Goal: Check status: Check status

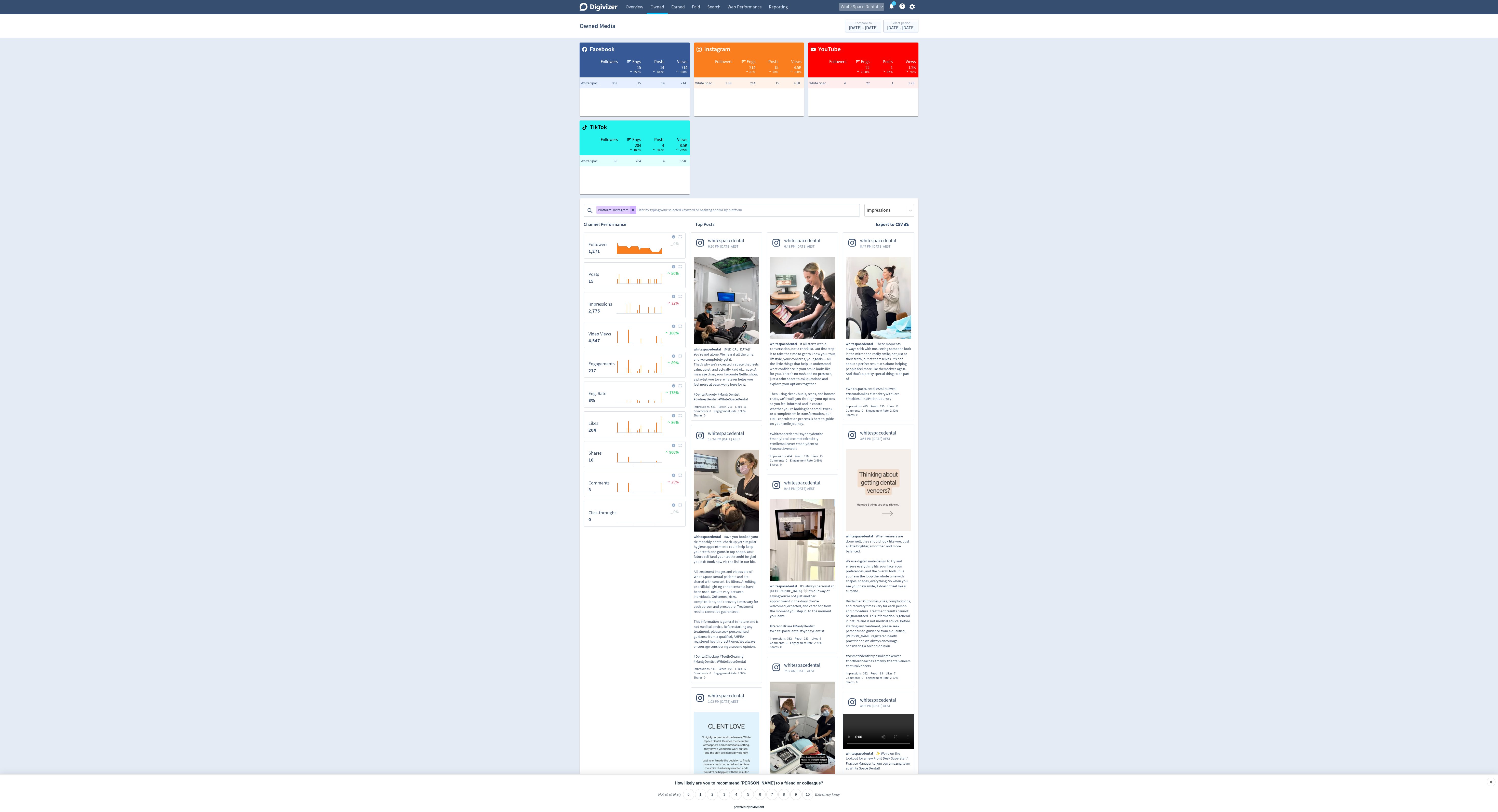
click at [862, 4] on span "White Space Dental" at bounding box center [859, 7] width 37 height 8
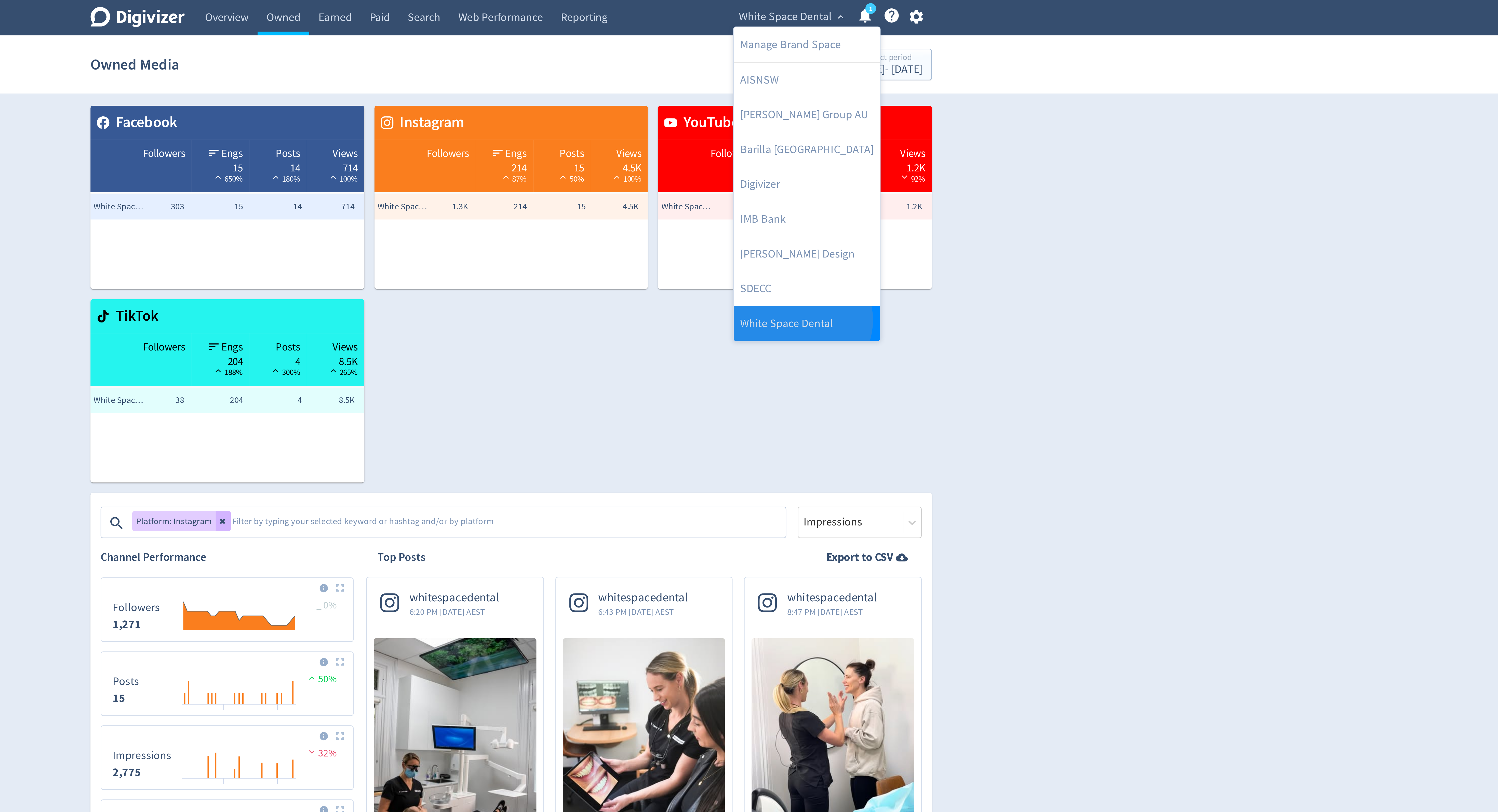
click at [866, 130] on link "White Space Dental" at bounding box center [868, 130] width 59 height 14
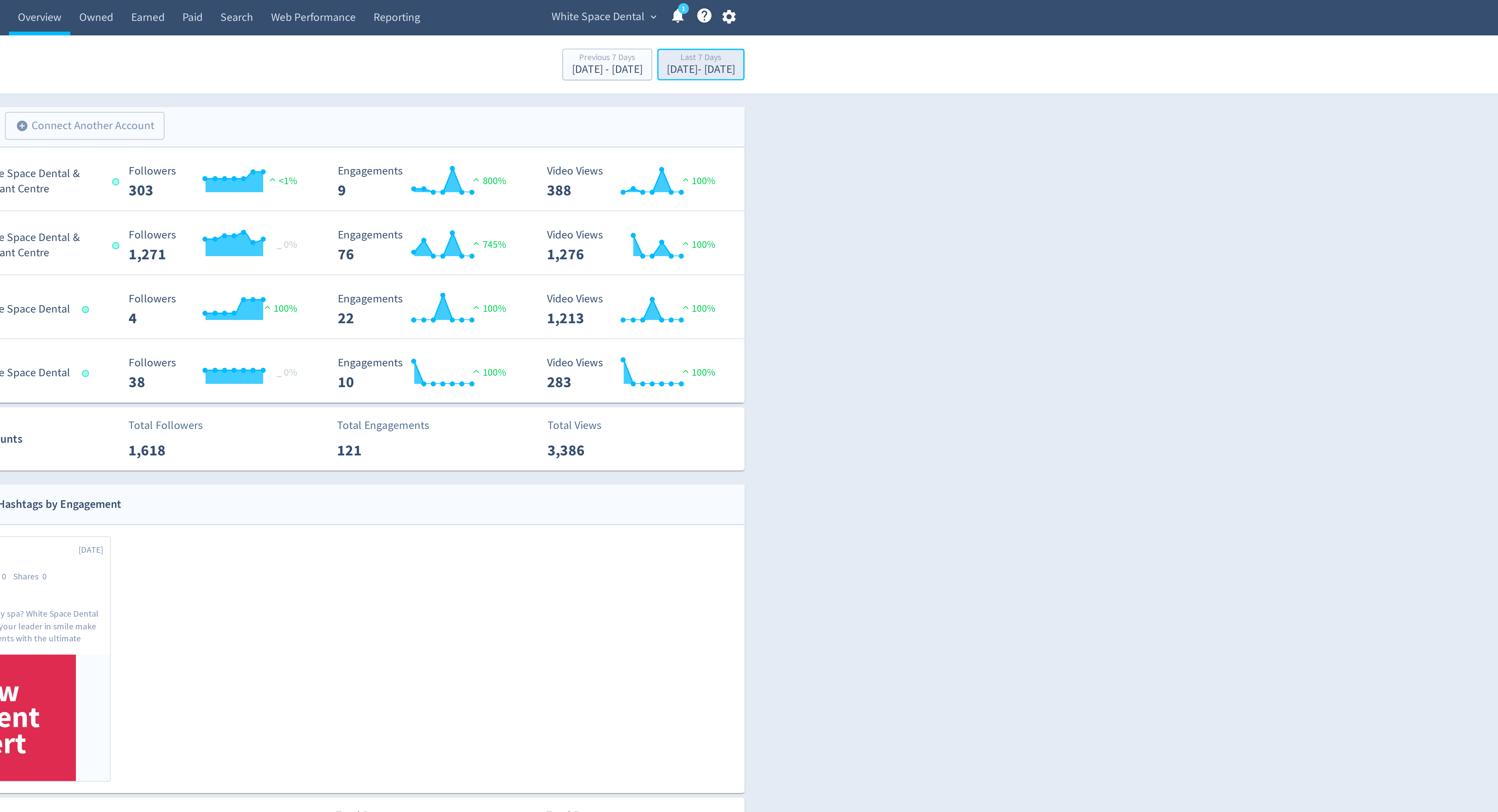
click at [903, 25] on div "Last 7 Days" at bounding box center [900, 23] width 27 height 4
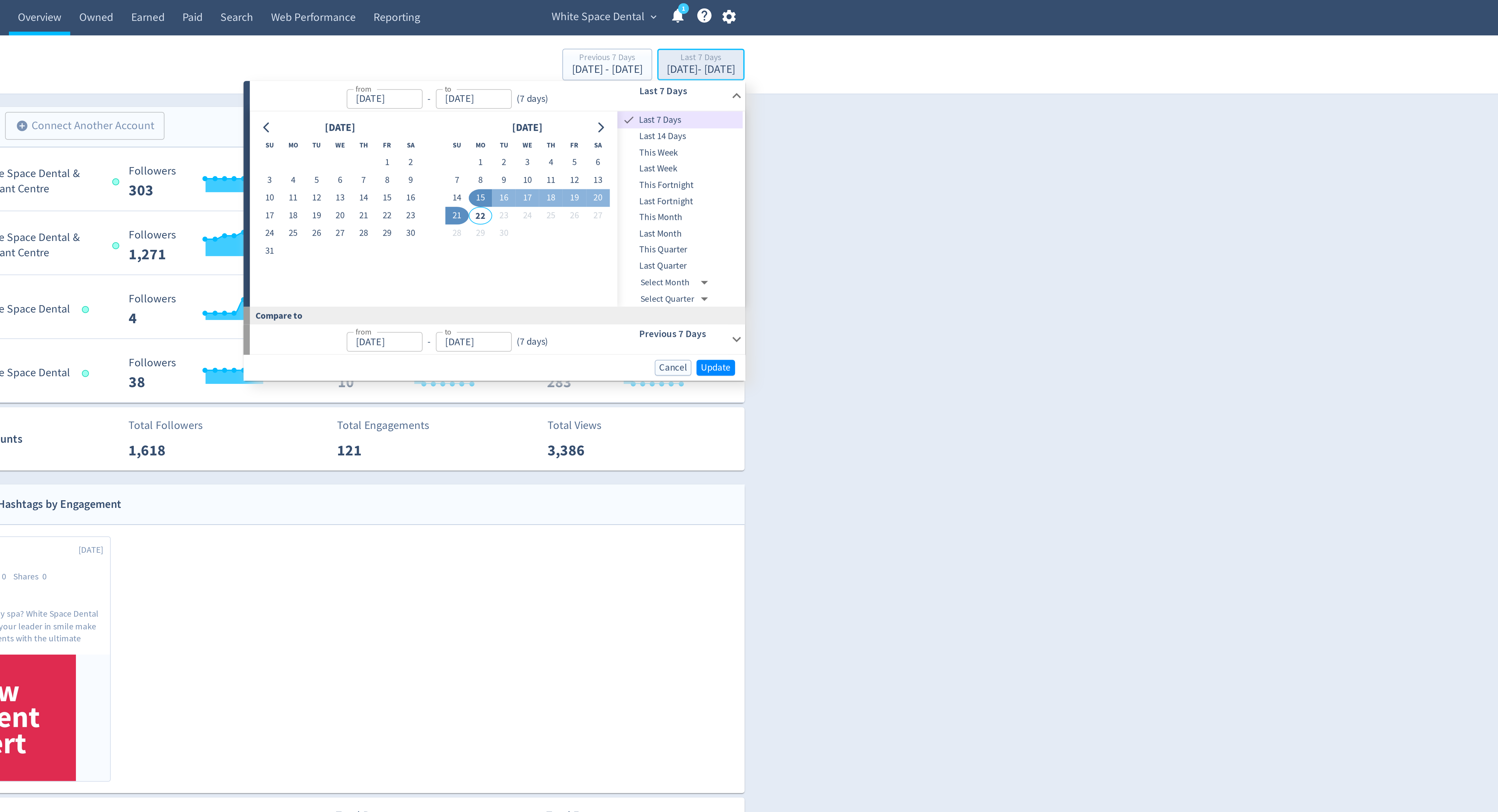
type input "[DATE]"
click at [832, 81] on button "17" at bounding box center [831, 80] width 9 height 7
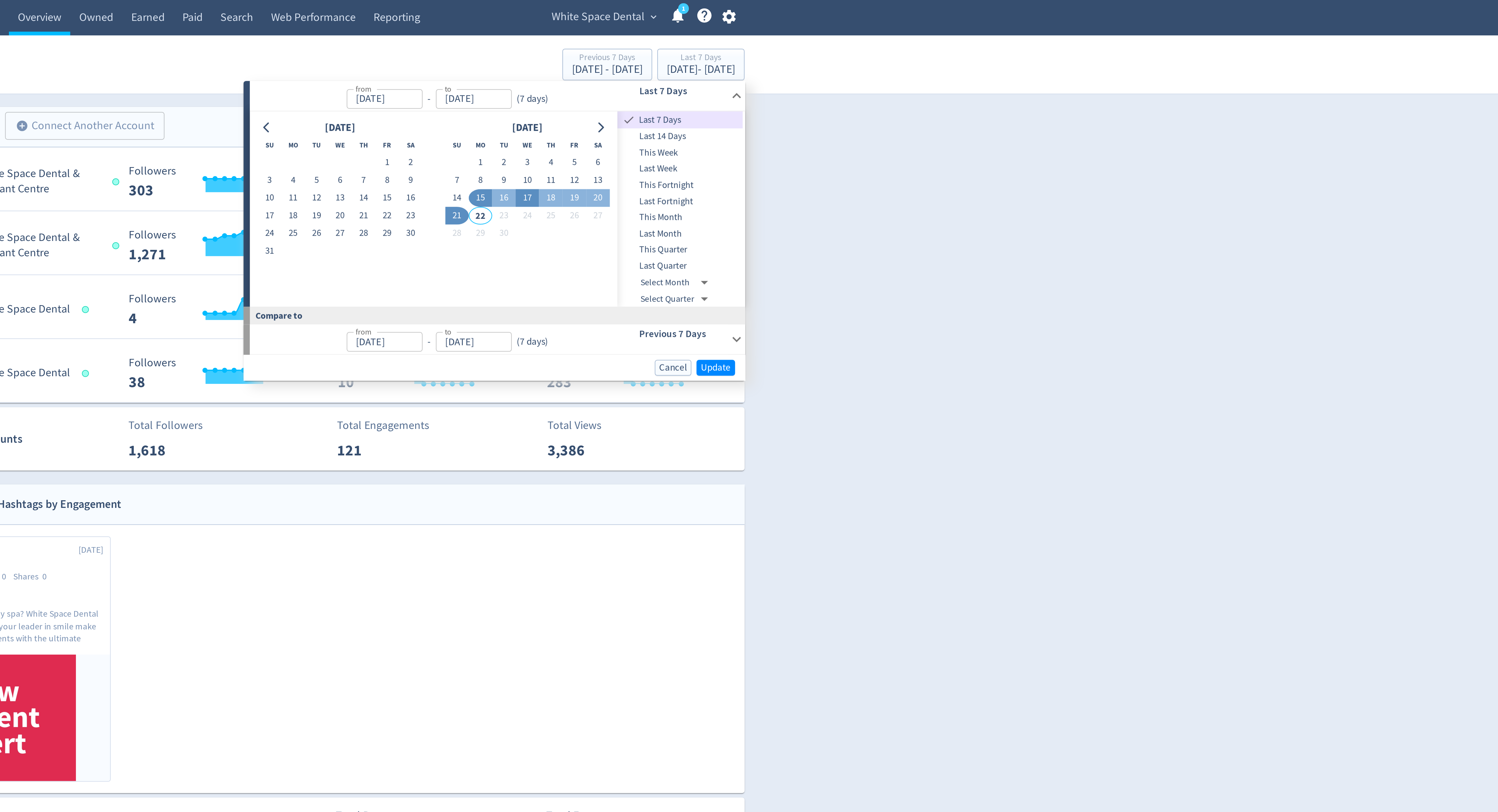
type input "[DATE]"
click at [803, 88] on button "21" at bounding box center [802, 87] width 9 height 7
type input "[DATE]"
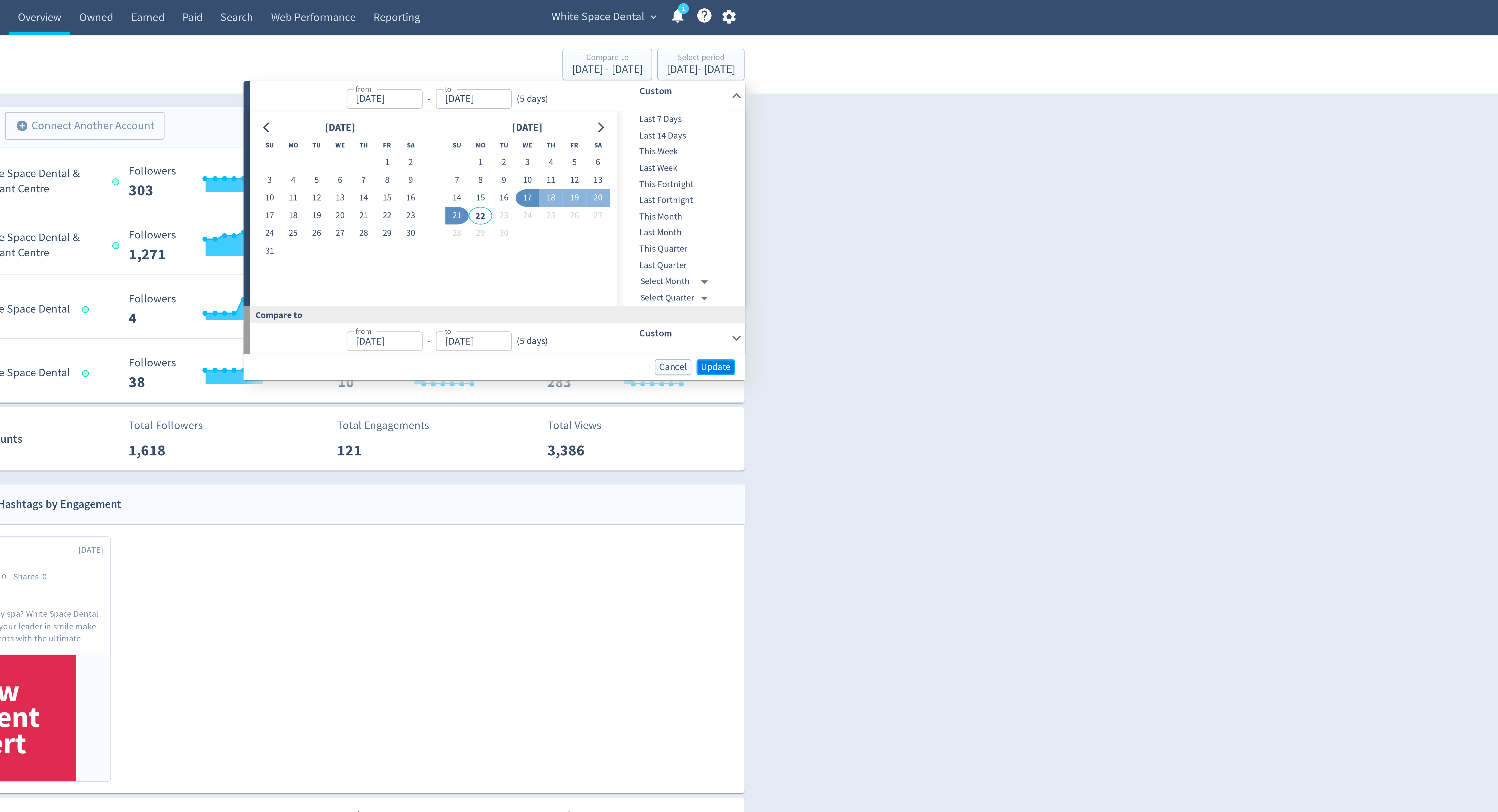
click at [910, 149] on span "Update" at bounding box center [907, 148] width 12 height 4
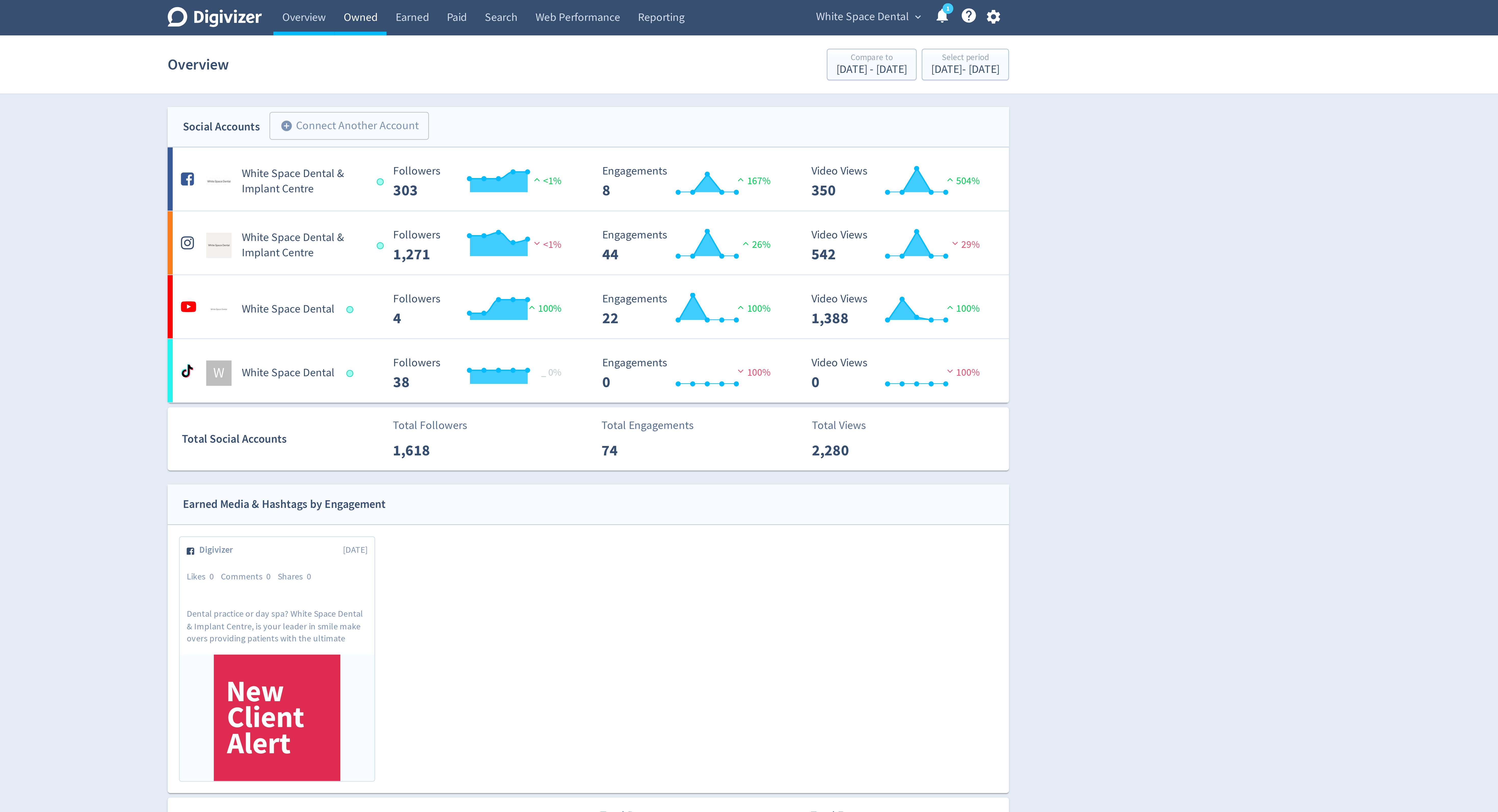
click at [662, 6] on link "Owned" at bounding box center [657, 7] width 21 height 15
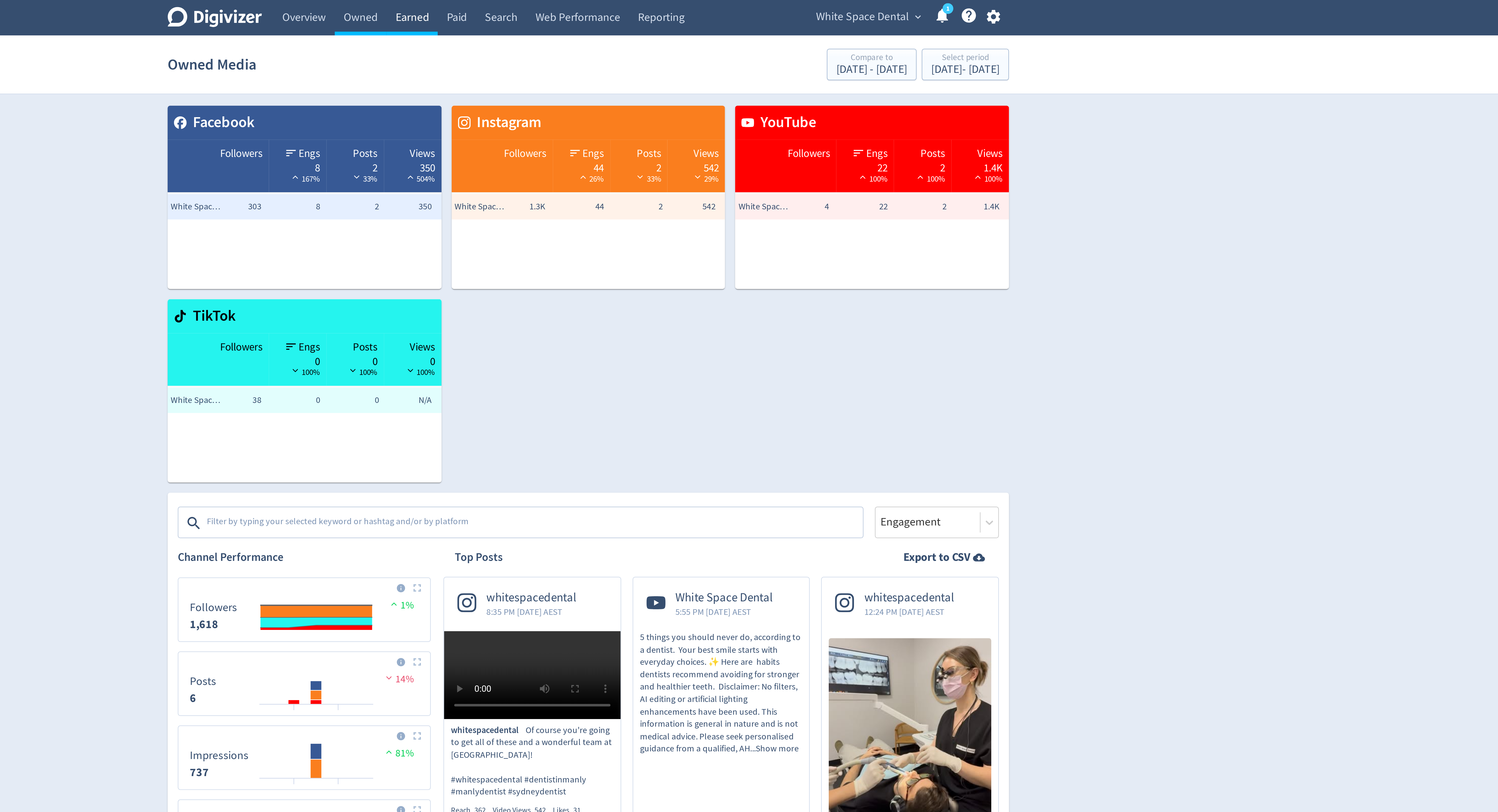
click at [674, 6] on link "Earned" at bounding box center [677, 7] width 20 height 15
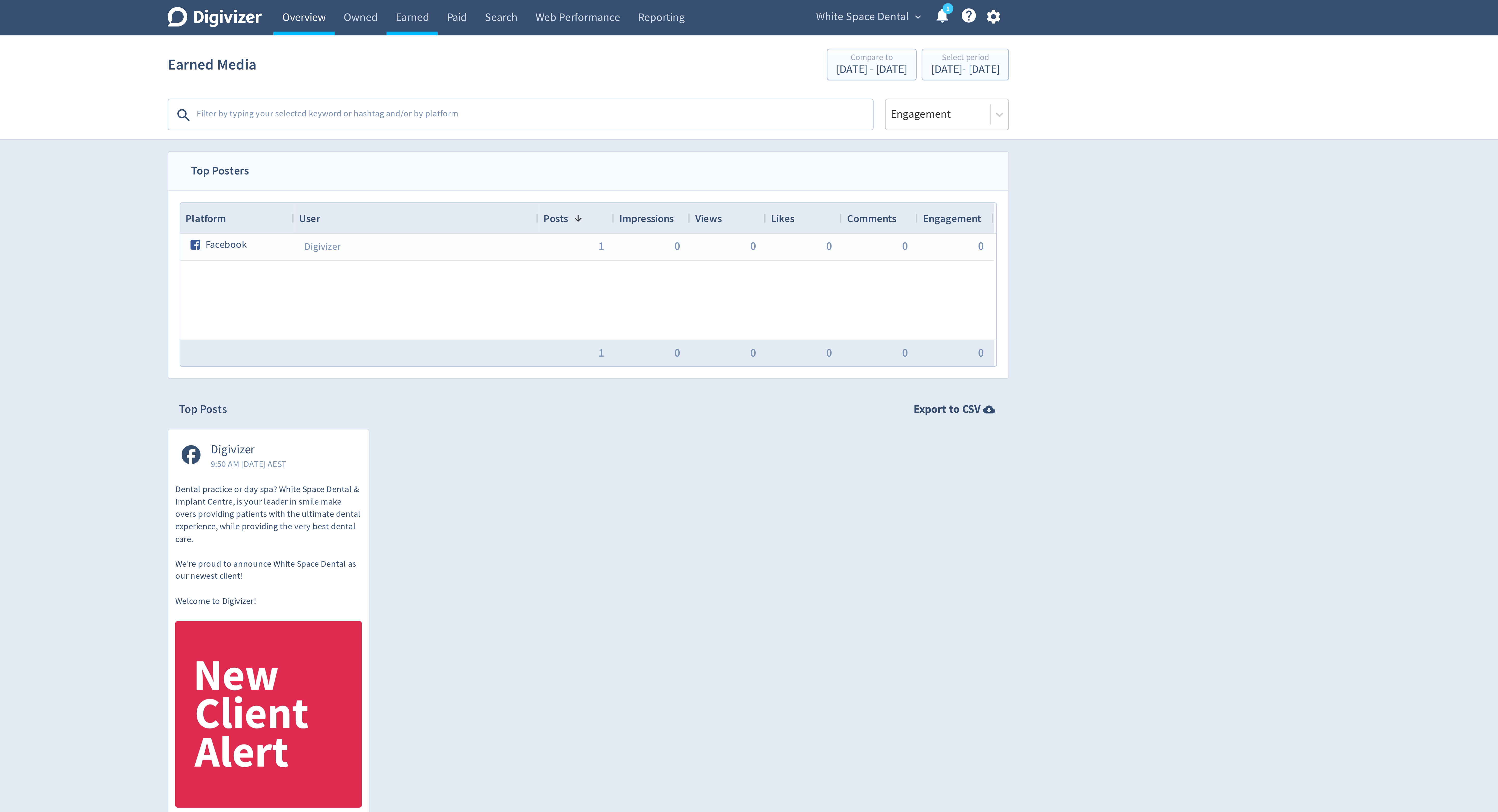
click at [636, 8] on link "Overview" at bounding box center [634, 7] width 24 height 15
